Goal: Information Seeking & Learning: Learn about a topic

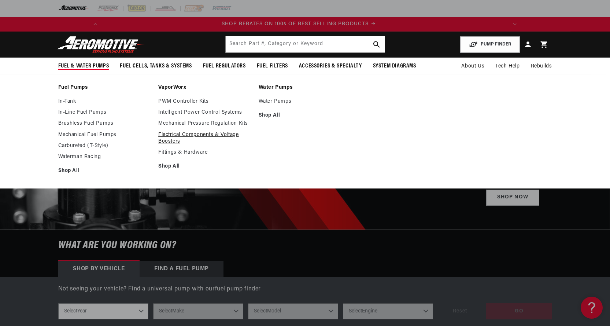
scroll to position [0, 416]
click at [90, 124] on link "Brushless Fuel Pumps" at bounding box center [104, 123] width 93 height 7
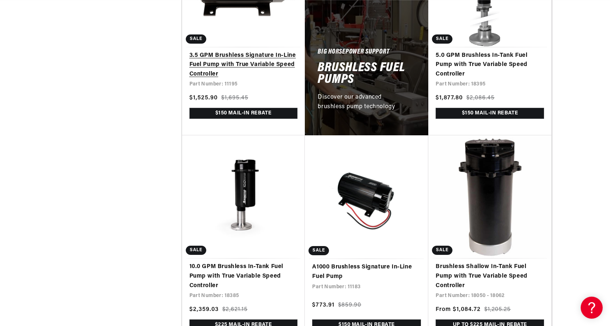
scroll to position [477, 0]
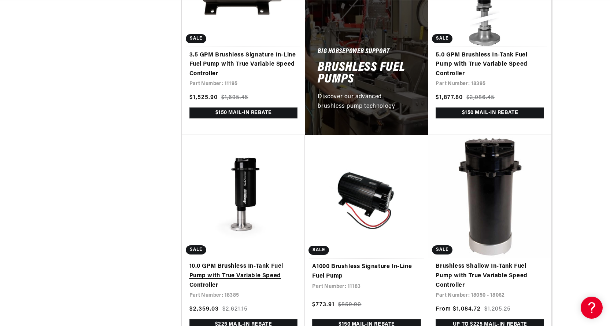
drag, startPoint x: 216, startPoint y: 146, endPoint x: 207, endPoint y: 186, distance: 40.6
drag, startPoint x: 207, startPoint y: 186, endPoint x: 130, endPoint y: 188, distance: 77.0
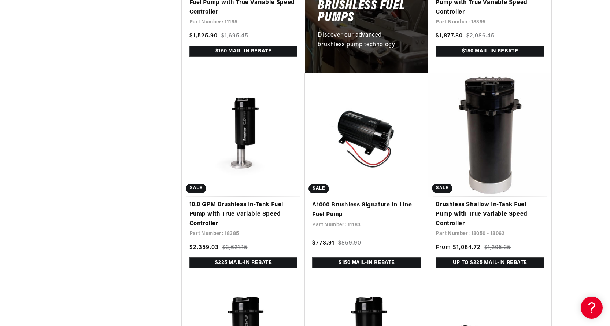
scroll to position [623, 0]
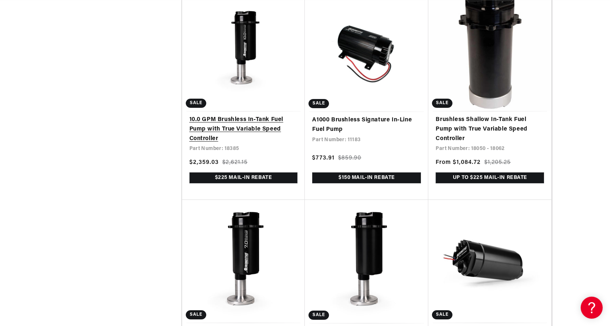
click at [213, 118] on link "10.0 GPM Brushless In-Tank Fuel Pump with True Variable Speed Controller" at bounding box center [244, 129] width 109 height 28
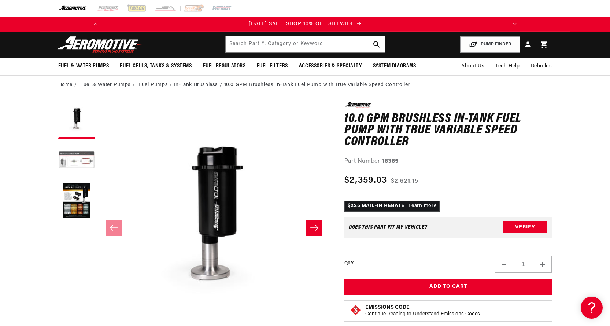
click at [83, 159] on button "Load image 2 in gallery view" at bounding box center [76, 160] width 37 height 37
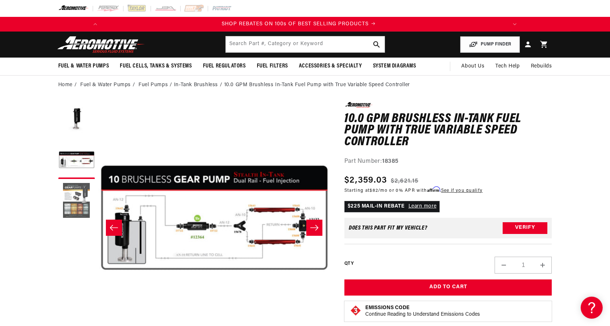
scroll to position [0, 416]
click at [79, 197] on button "Load image 3 in gallery view" at bounding box center [76, 201] width 37 height 37
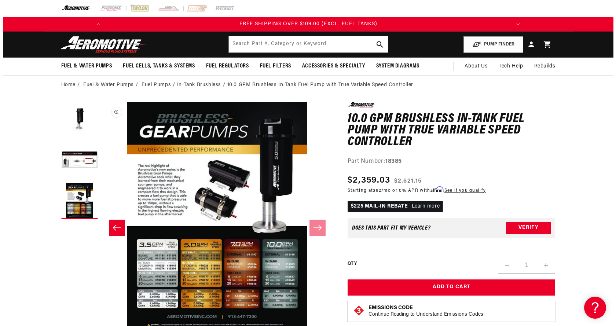
scroll to position [0, 463]
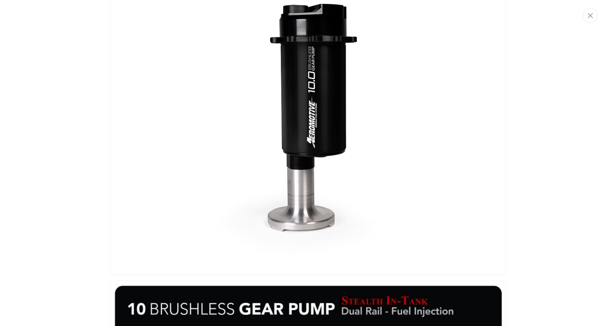
scroll to position [0, 0]
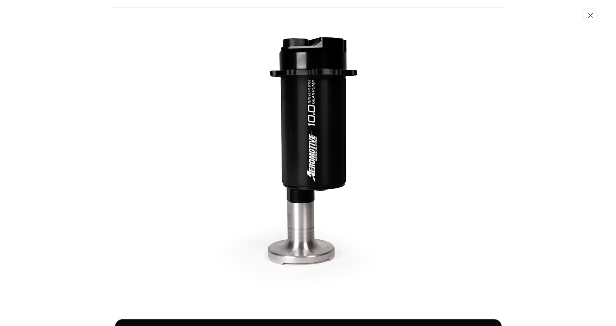
click at [587, 16] on button "Close" at bounding box center [590, 15] width 15 height 15
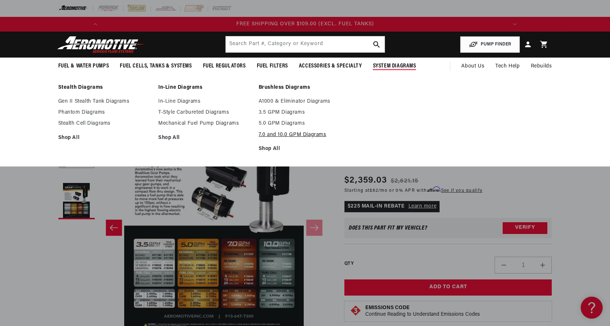
click at [299, 135] on link "7.0 and 10.0 GPM Diagrams" at bounding box center [305, 135] width 93 height 7
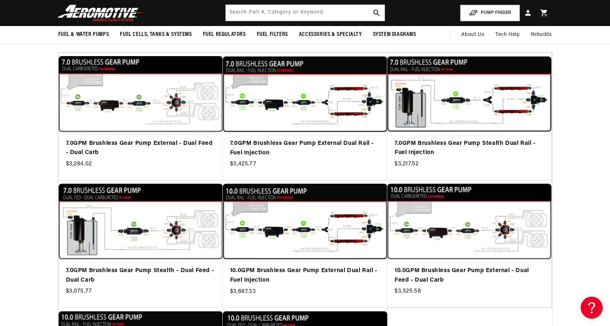
scroll to position [110, 0]
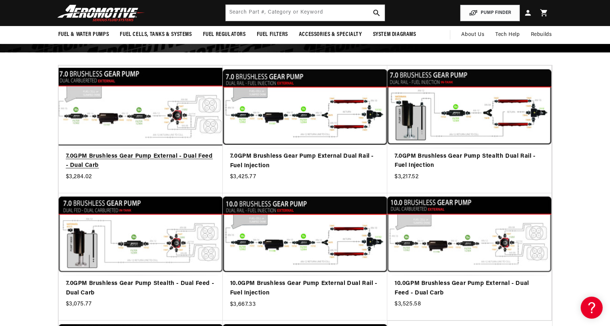
click at [85, 156] on link "7.0GPM Brushless Gear Pump External - Dual Feed - Dual Carb" at bounding box center [141, 161] width 150 height 19
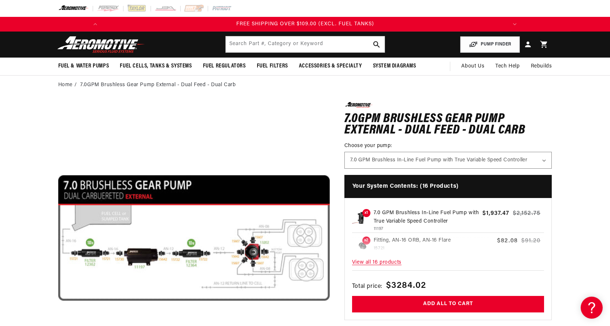
scroll to position [0, 831]
click at [14, 179] on section "0.0 star rating Write a review 7.0GPM Brushless Gear Pump External - Dual Feed …" at bounding box center [305, 279] width 610 height 368
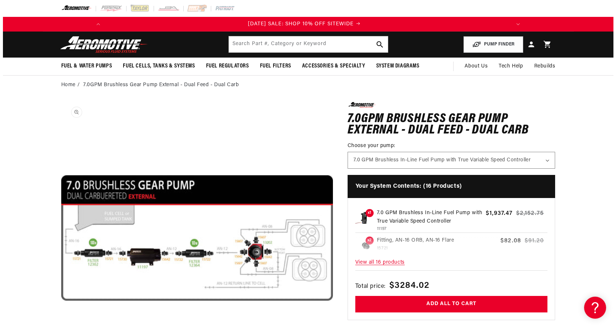
scroll to position [0, 0]
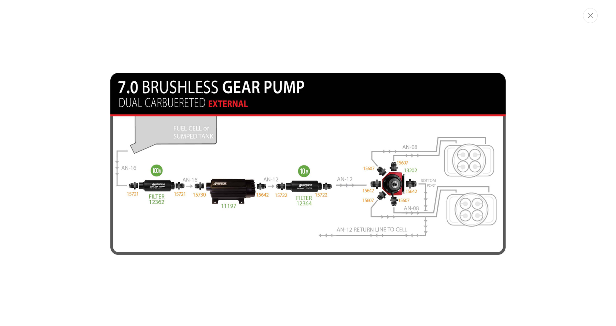
drag, startPoint x: 588, startPoint y: 19, endPoint x: 543, endPoint y: 58, distance: 59.6
click at [588, 19] on button "Close" at bounding box center [590, 15] width 15 height 15
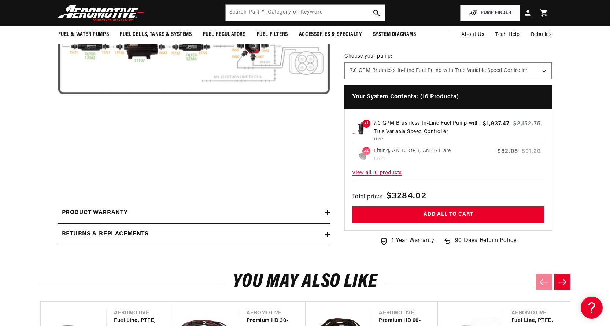
scroll to position [174, 0]
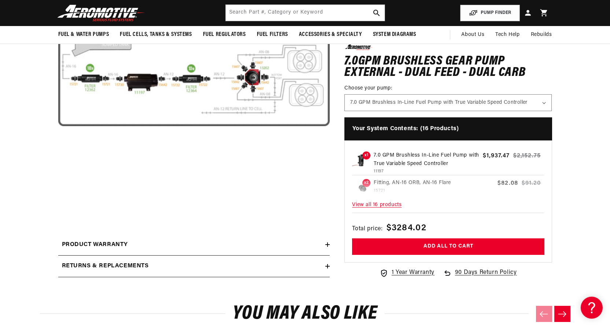
click at [375, 204] on span "View all 16 products" at bounding box center [448, 205] width 192 height 16
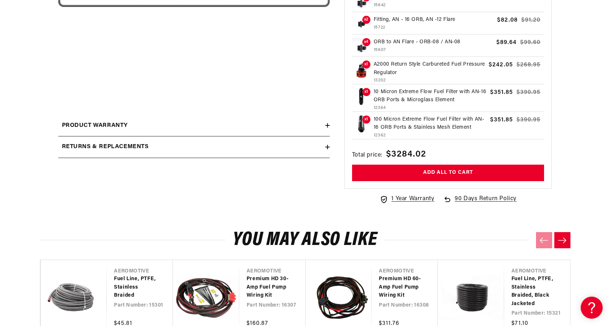
scroll to position [0, 0]
click at [241, 151] on div "Returns & replacements" at bounding box center [191, 147] width 267 height 10
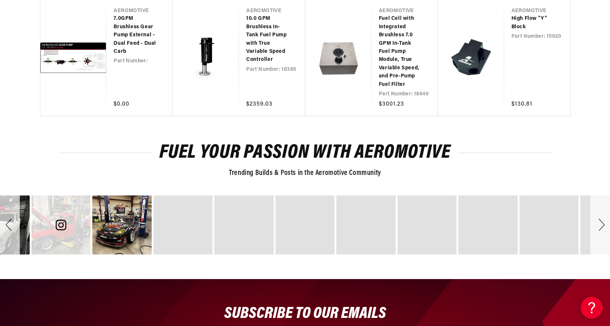
click at [72, 248] on div "image number 14" at bounding box center [61, 224] width 59 height 59
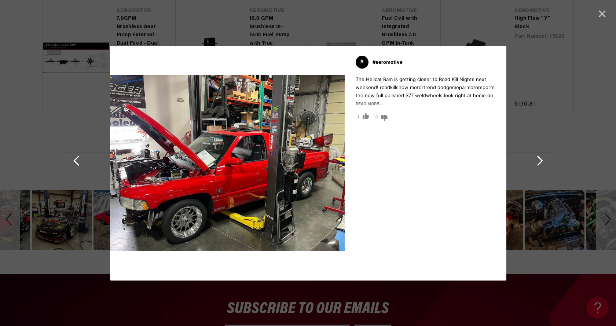
click at [537, 160] on span "See Next Image" at bounding box center [539, 161] width 10 height 10
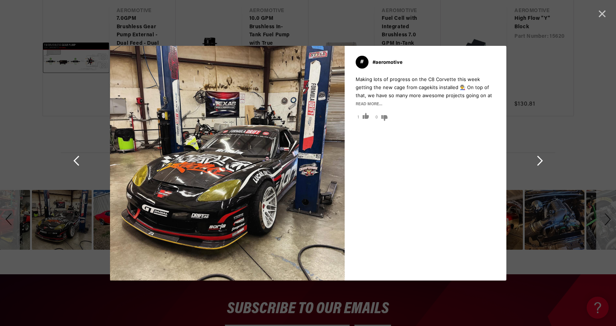
click at [536, 162] on span "See Next Image" at bounding box center [539, 161] width 10 height 10
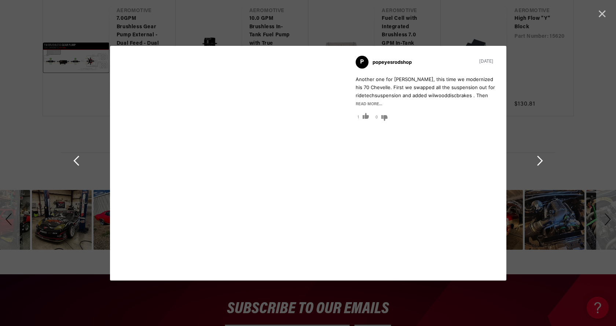
scroll to position [0, 416]
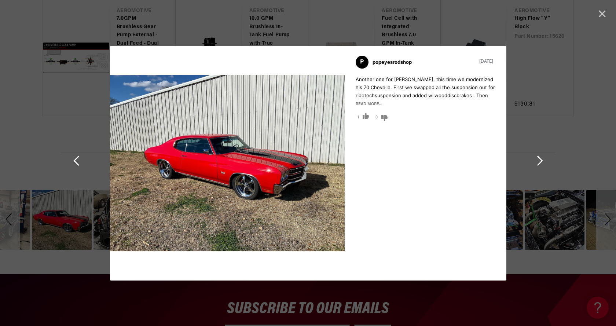
click at [537, 165] on span "See Next Image" at bounding box center [539, 161] width 10 height 10
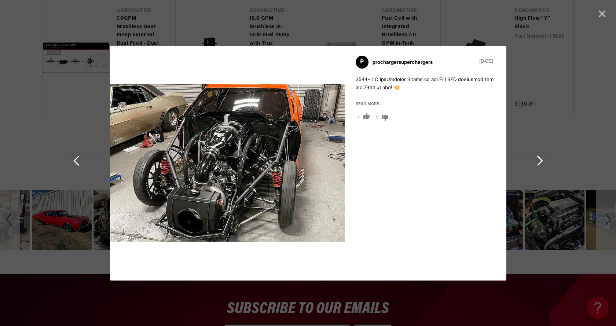
click at [537, 165] on span "See Next Image" at bounding box center [539, 161] width 10 height 10
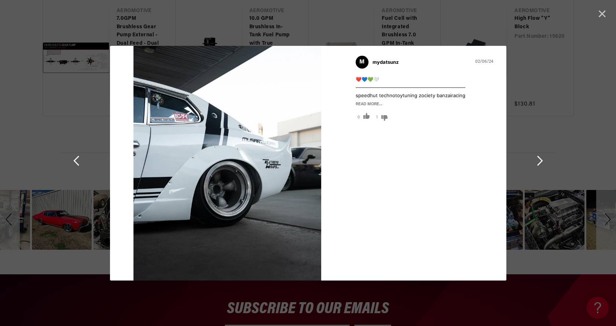
scroll to position [0, 831]
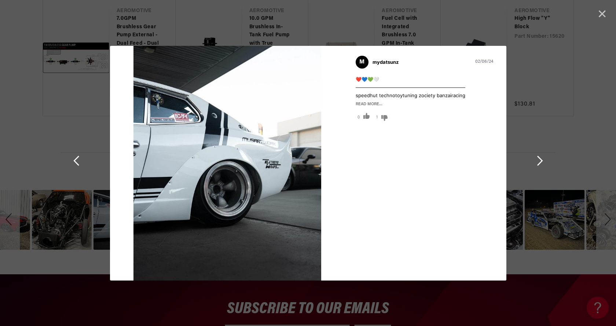
click at [537, 165] on span "See Next Image" at bounding box center [539, 161] width 10 height 10
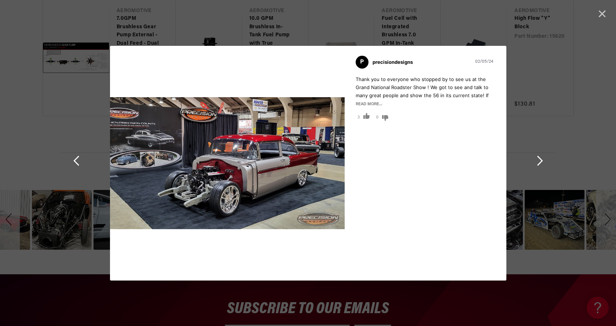
click at [537, 165] on span "See Next Image" at bounding box center [539, 161] width 10 height 10
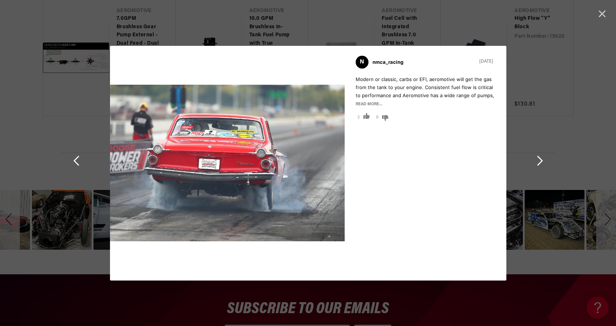
scroll to position [0, 0]
click at [537, 165] on span "See Next Image" at bounding box center [539, 161] width 10 height 10
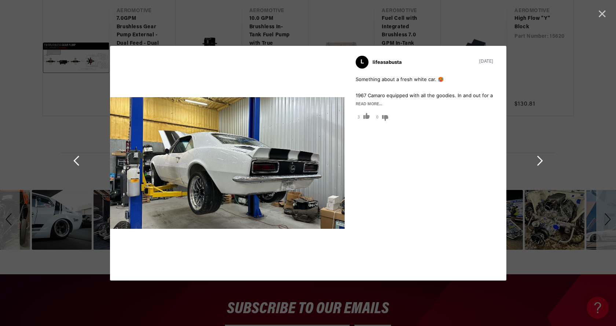
click at [537, 165] on span "See Next Image" at bounding box center [539, 161] width 10 height 10
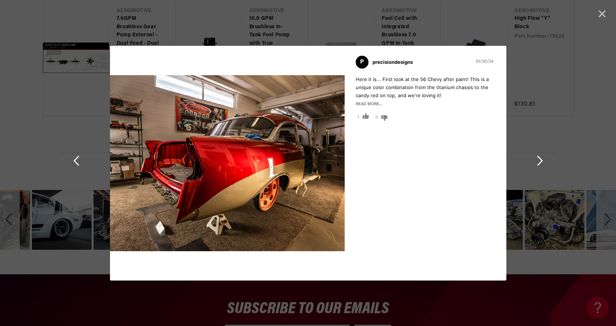
scroll to position [0, 416]
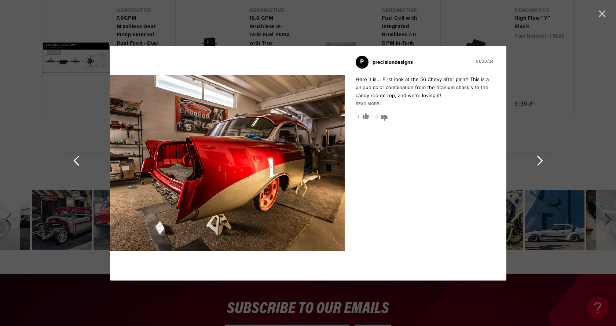
click at [537, 165] on span "See Next Image" at bounding box center [539, 161] width 10 height 10
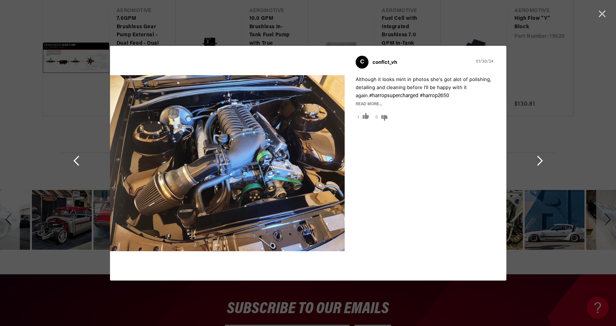
scroll to position [0, 831]
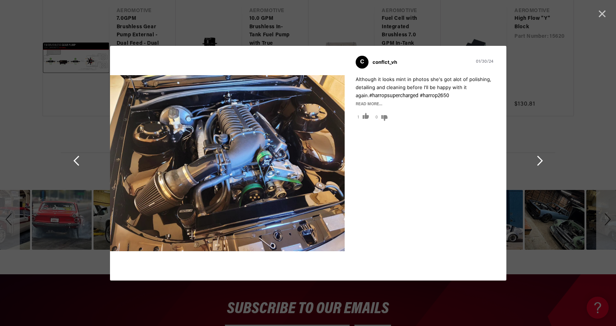
click at [541, 159] on span "See Next Image" at bounding box center [539, 161] width 10 height 10
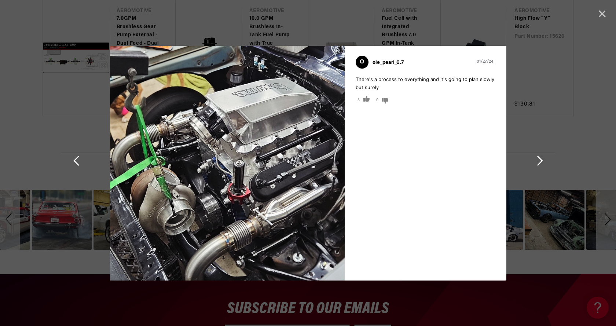
scroll to position [0, 0]
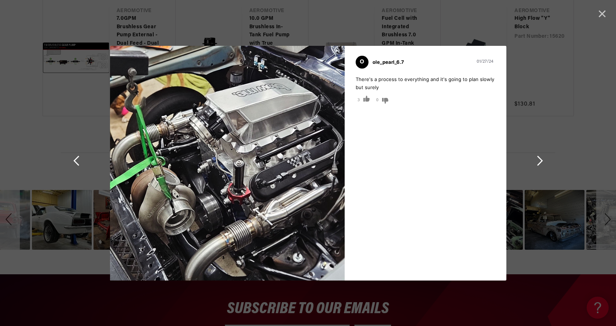
click at [538, 159] on span "See Next Image" at bounding box center [539, 161] width 10 height 10
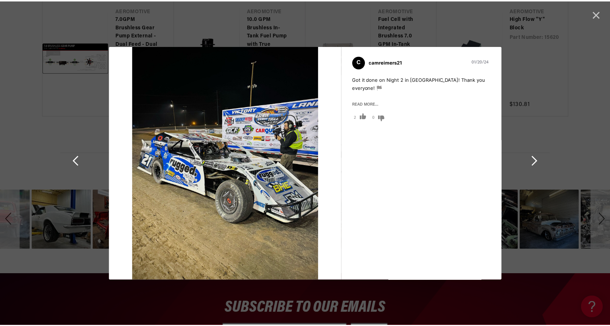
scroll to position [0, 416]
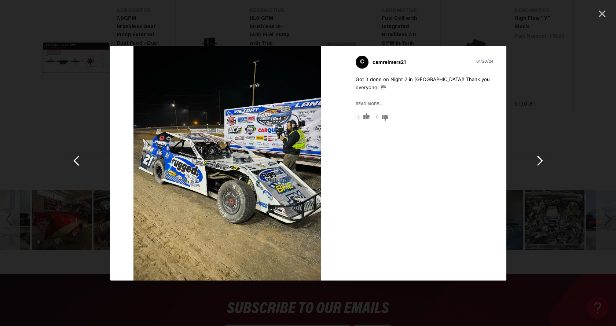
click at [603, 15] on span "Cancel" at bounding box center [602, 14] width 10 height 10
